Goal: Find specific page/section: Find specific page/section

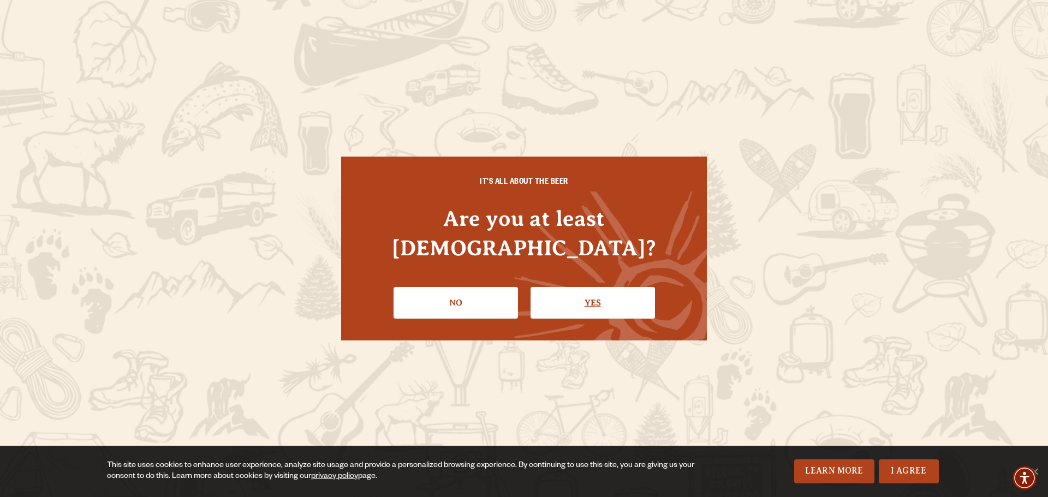
click at [615, 287] on link "Yes" at bounding box center [593, 303] width 124 height 32
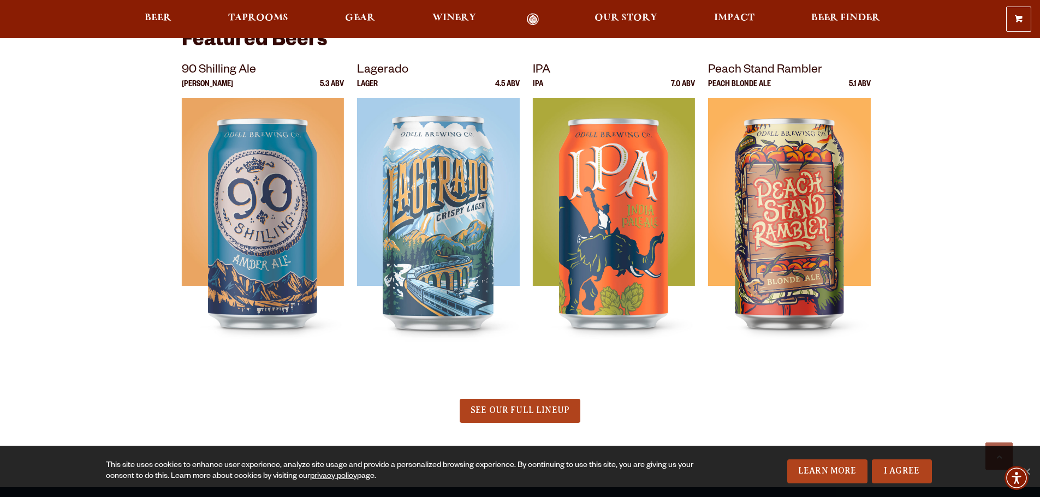
scroll to position [382, 0]
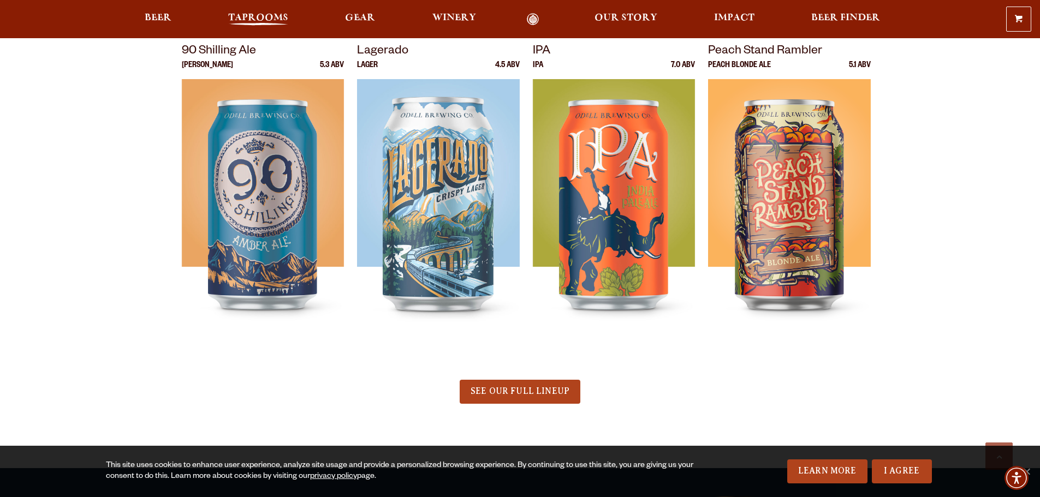
click at [260, 17] on span "Taprooms" at bounding box center [258, 18] width 60 height 9
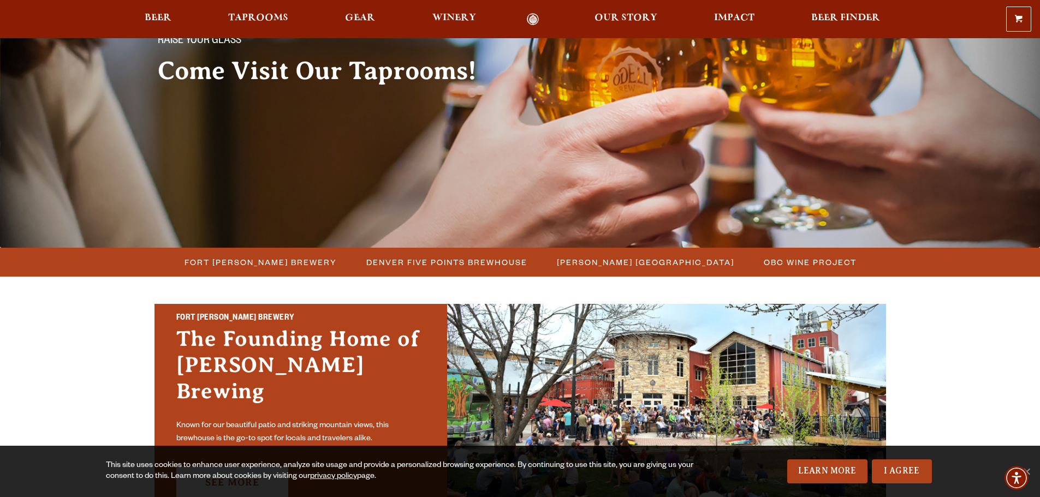
scroll to position [109, 0]
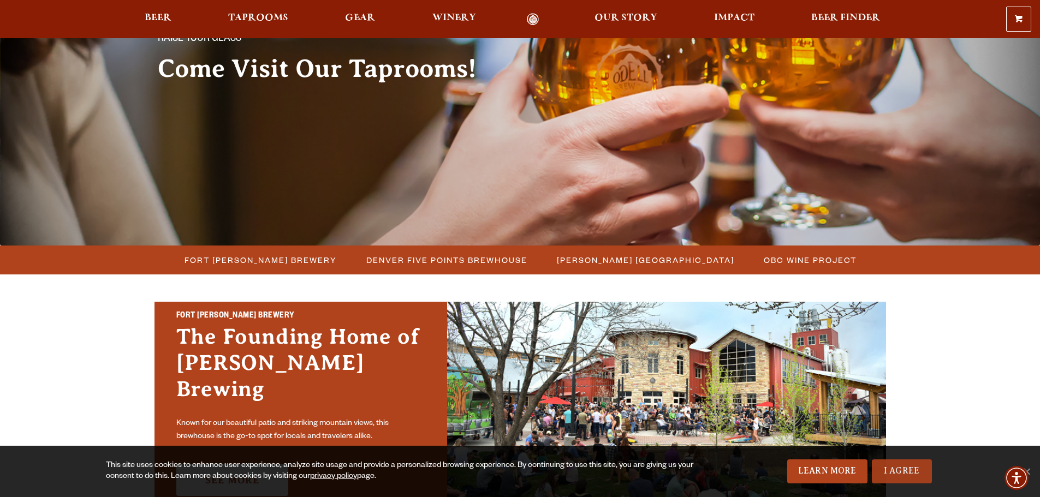
click at [897, 477] on link "I Agree" at bounding box center [902, 472] width 60 height 24
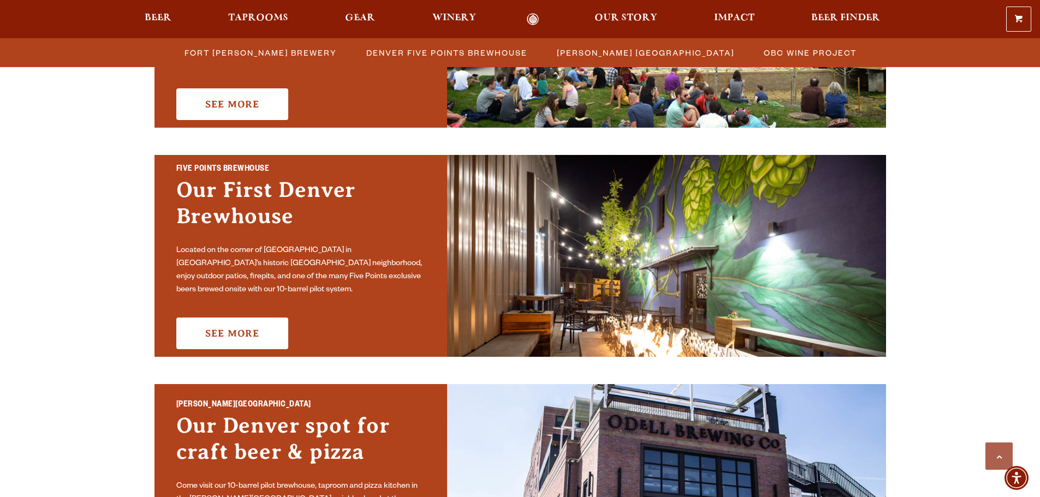
scroll to position [491, 0]
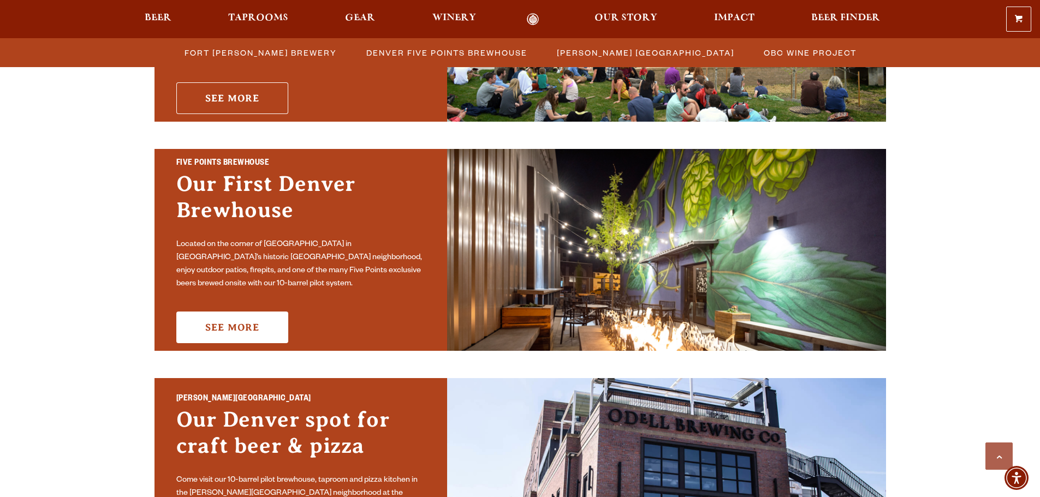
click at [236, 84] on link "See More" at bounding box center [232, 98] width 112 height 32
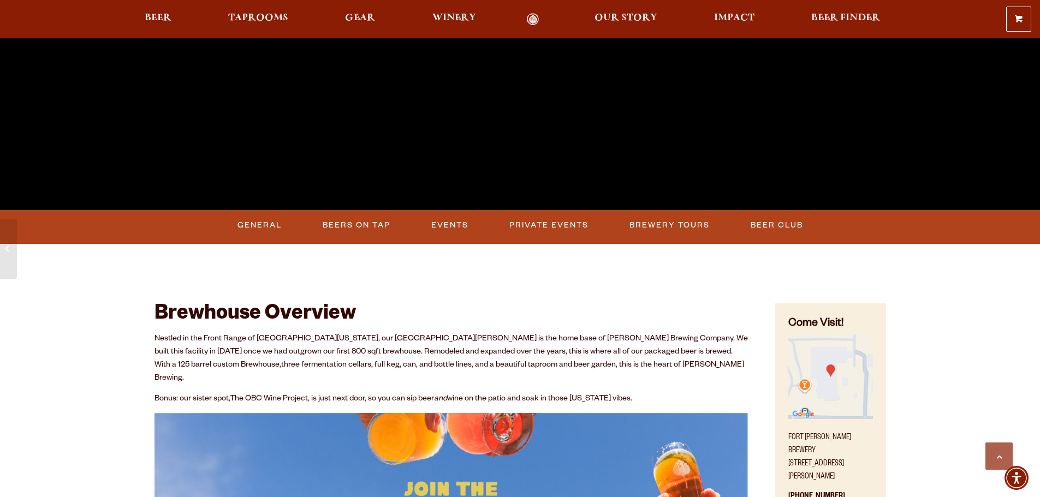
scroll to position [327, 0]
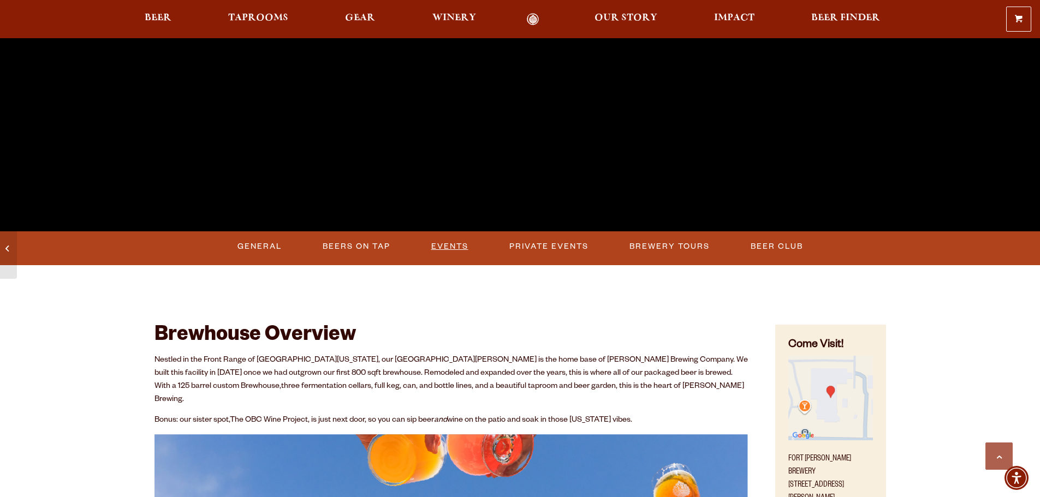
click at [451, 245] on link "Events" at bounding box center [450, 246] width 46 height 25
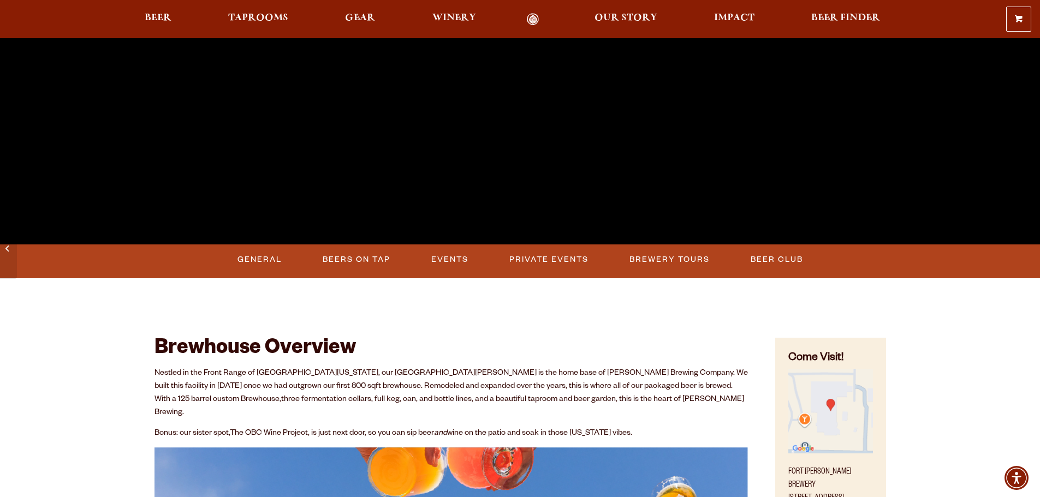
scroll to position [198, 0]
